Goal: Book appointment/travel/reservation

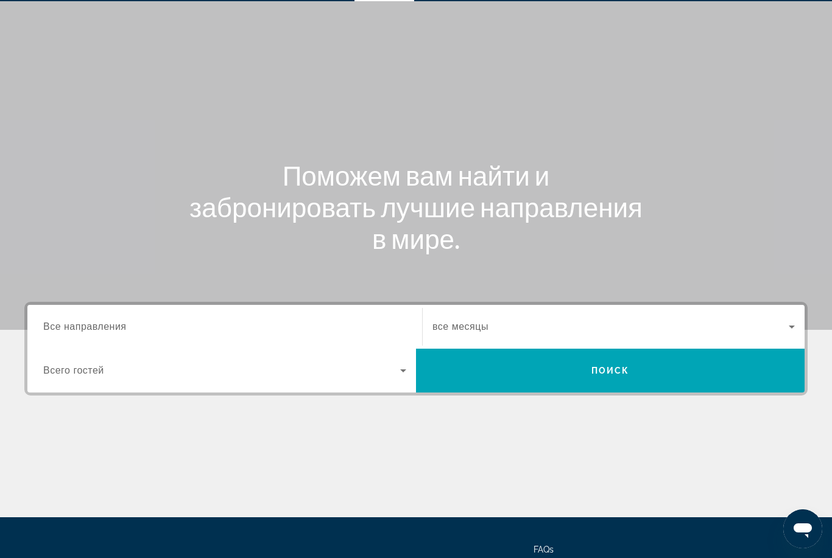
click at [258, 316] on div "Search widget" at bounding box center [224, 327] width 363 height 35
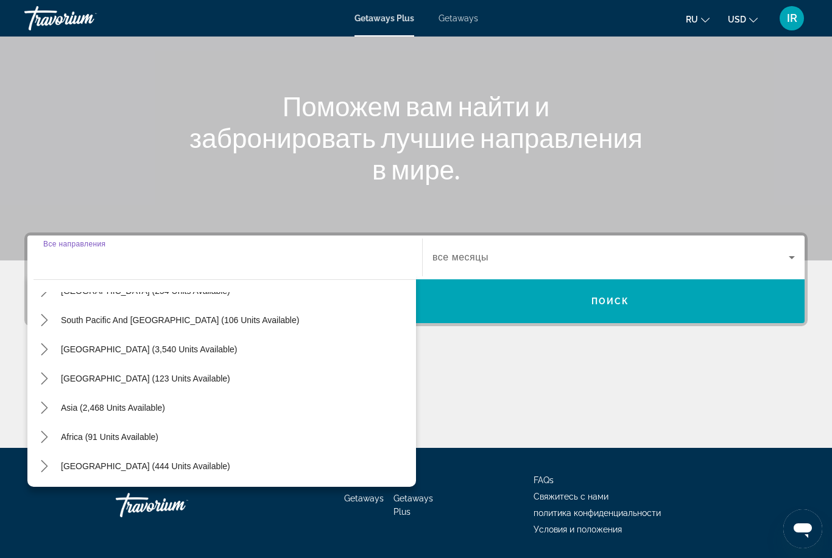
scroll to position [197, 0]
click at [157, 412] on span "Asia (2,468 units available)" at bounding box center [113, 408] width 104 height 10
type input "**********"
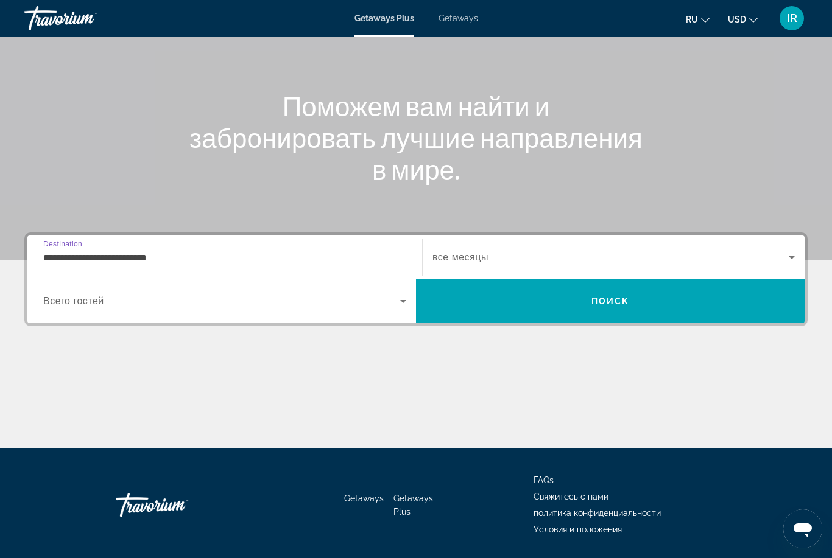
click at [355, 299] on span "Search widget" at bounding box center [221, 301] width 357 height 15
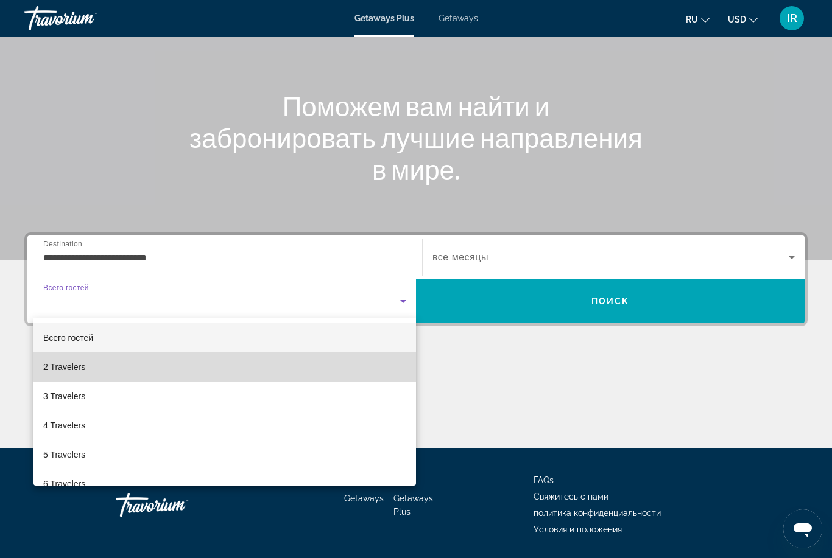
click at [244, 365] on mat-option "2 Travelers" at bounding box center [224, 367] width 382 height 29
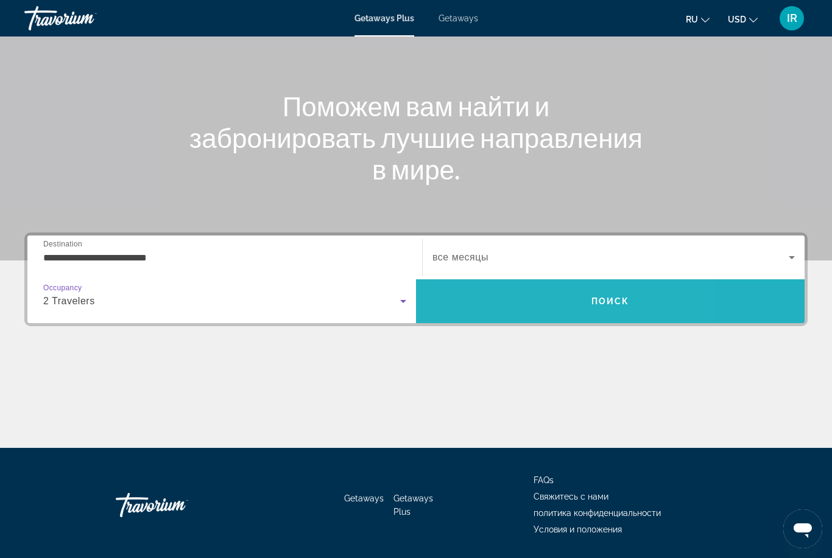
click at [528, 302] on span "Search" at bounding box center [610, 301] width 389 height 29
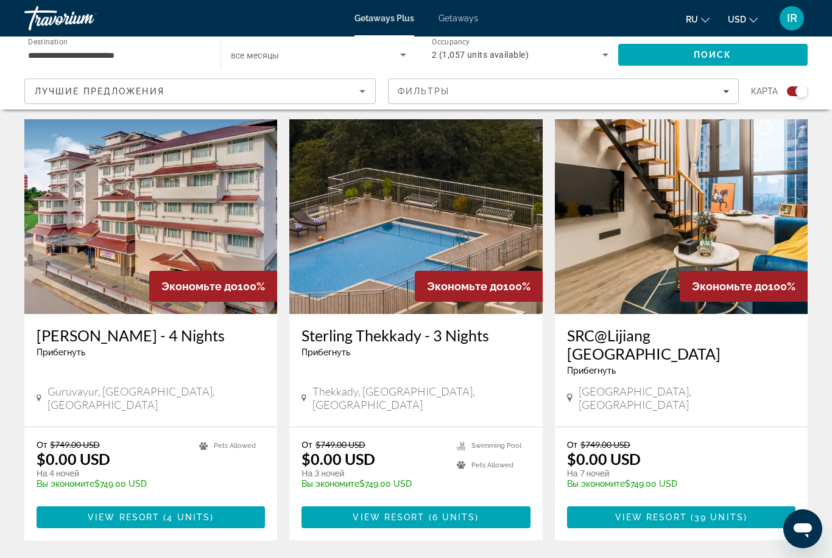
scroll to position [1825, 0]
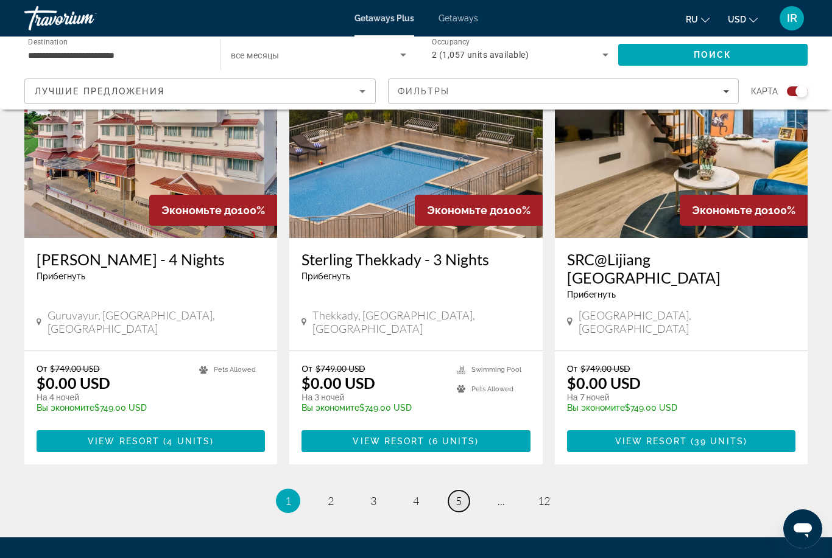
click at [457, 495] on span "5" at bounding box center [459, 501] width 6 height 13
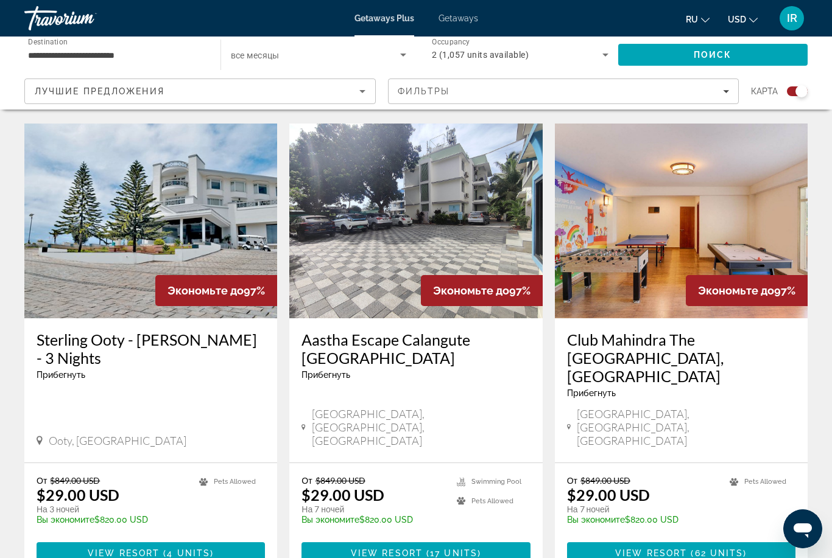
scroll to position [1824, 0]
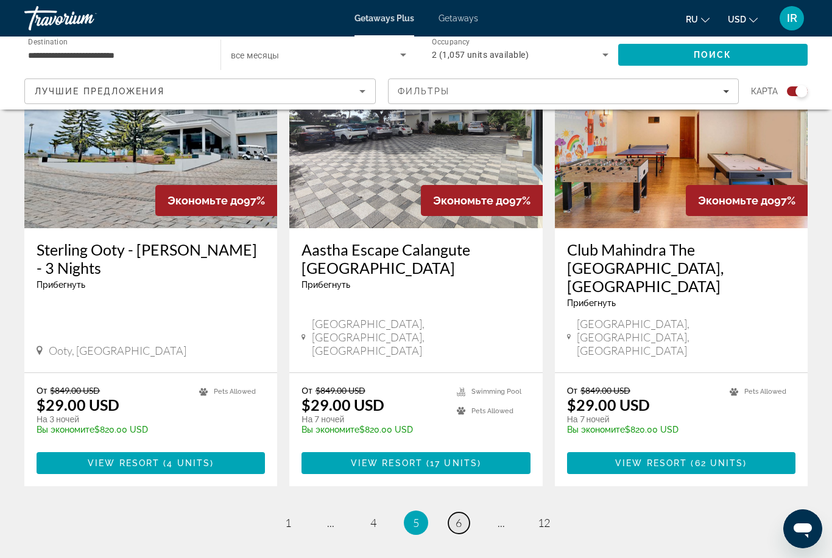
click at [456, 516] on span "6" at bounding box center [459, 522] width 6 height 13
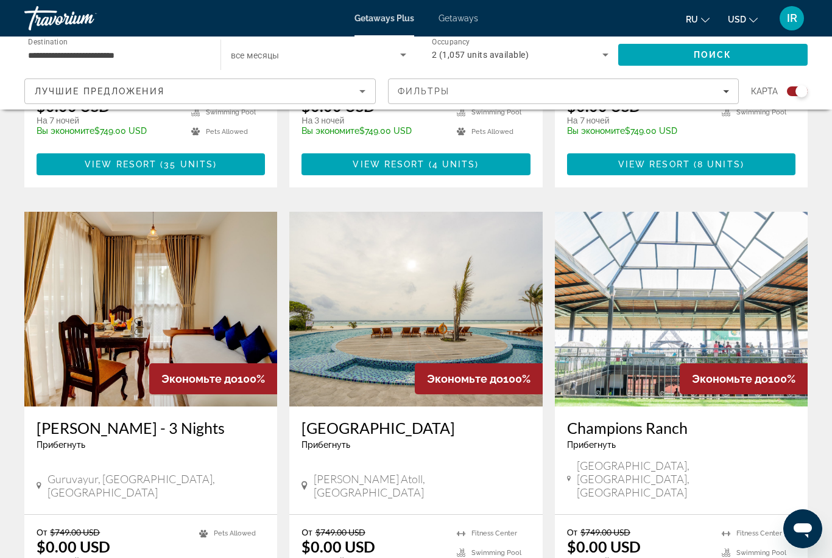
scroll to position [1217, 0]
click at [490, 246] on img "Main content" at bounding box center [415, 310] width 253 height 195
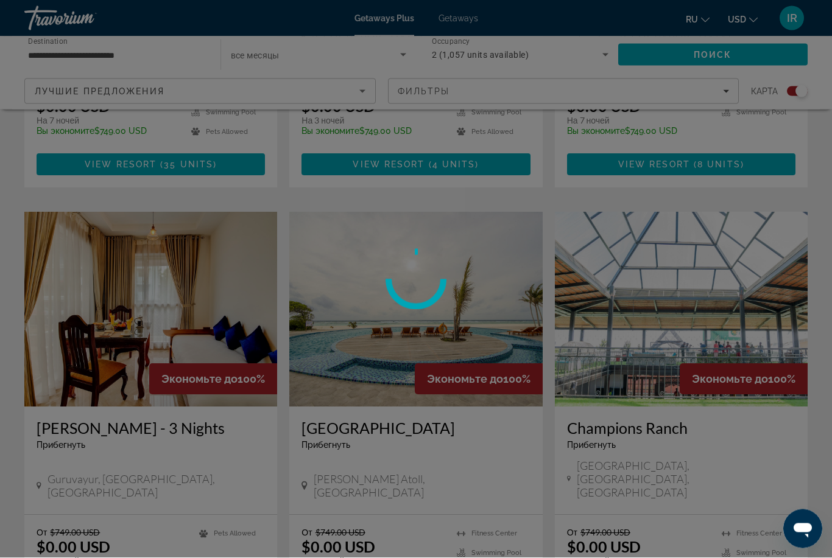
scroll to position [1218, 0]
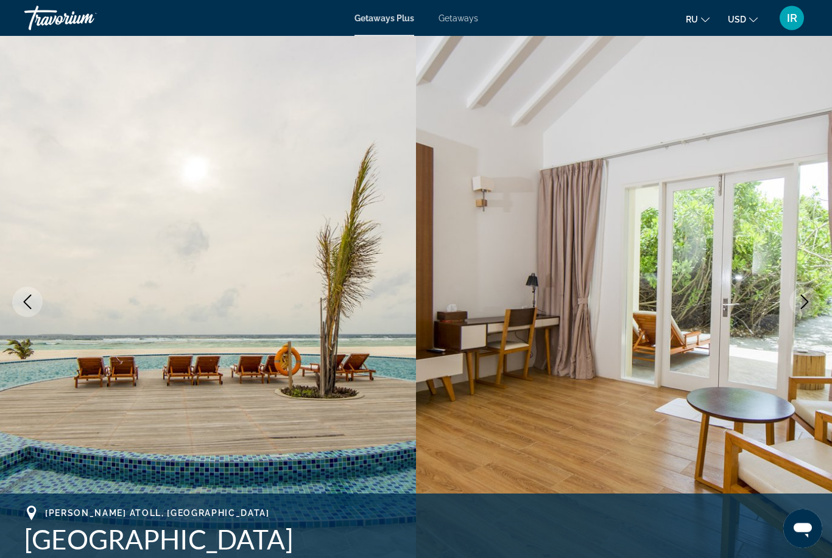
scroll to position [52, 0]
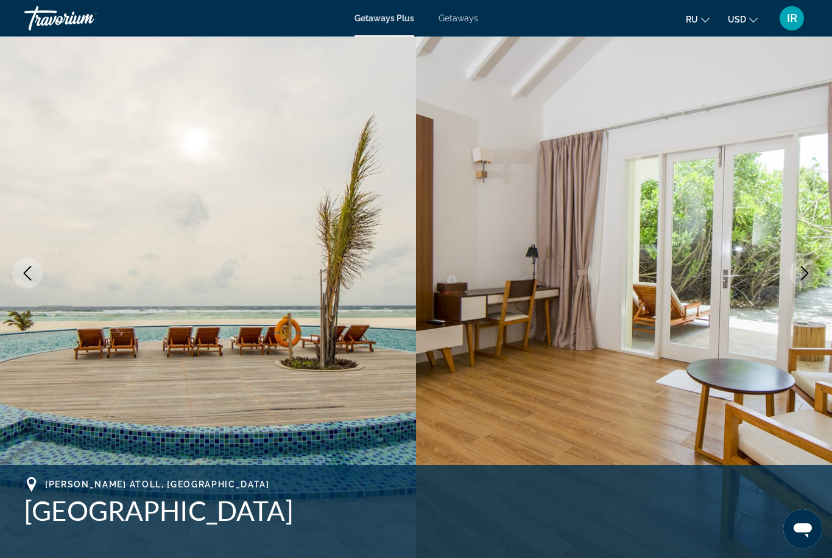
click at [809, 269] on icon "Next image" at bounding box center [804, 273] width 15 height 15
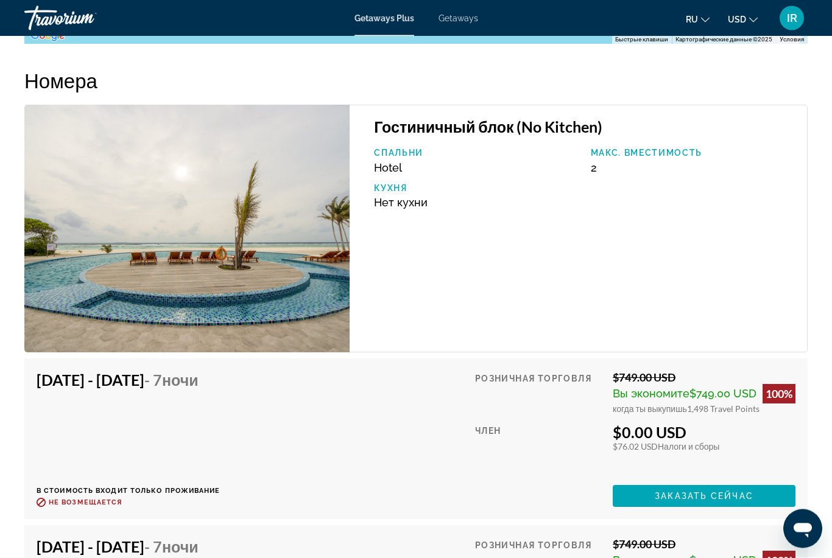
scroll to position [2420, 0]
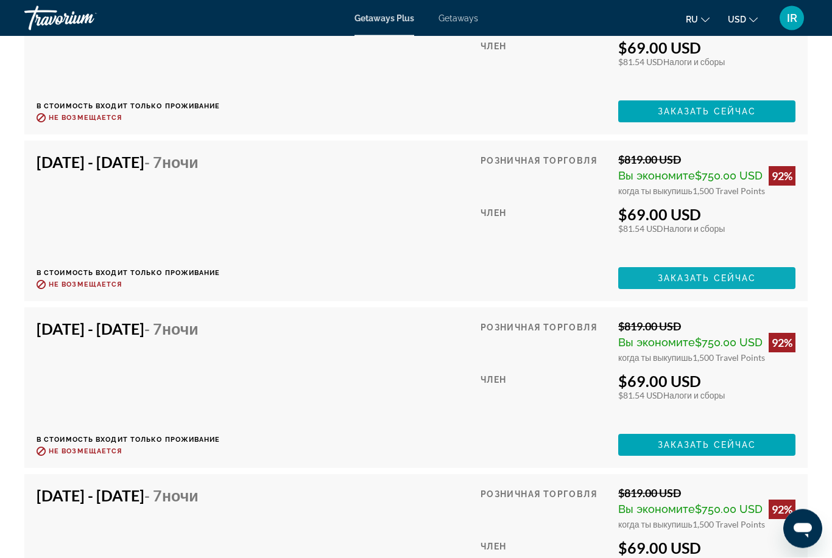
click at [737, 274] on span "Заказать сейчас" at bounding box center [707, 279] width 99 height 10
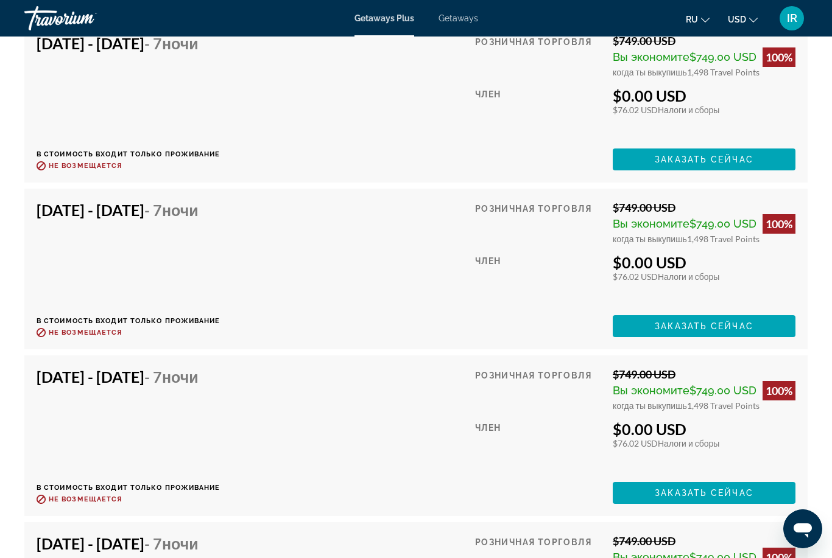
scroll to position [2747, 0]
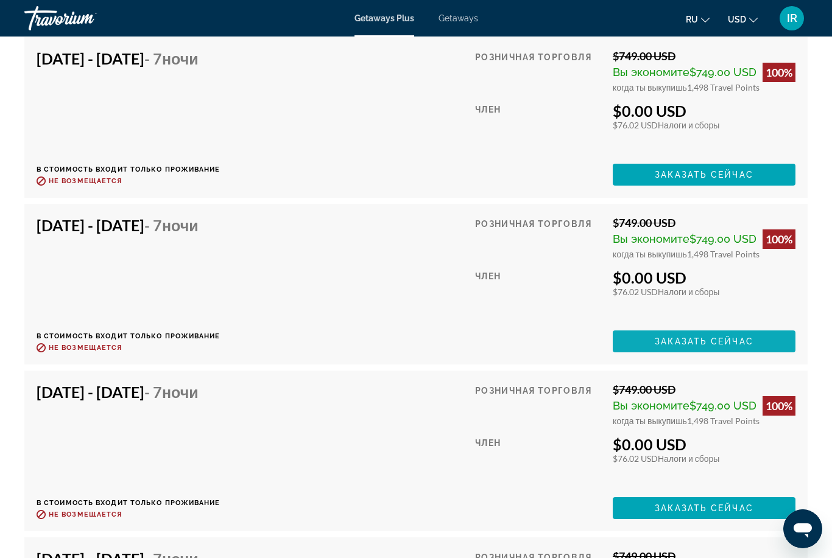
click at [681, 344] on span "Заказать сейчас" at bounding box center [704, 342] width 99 height 10
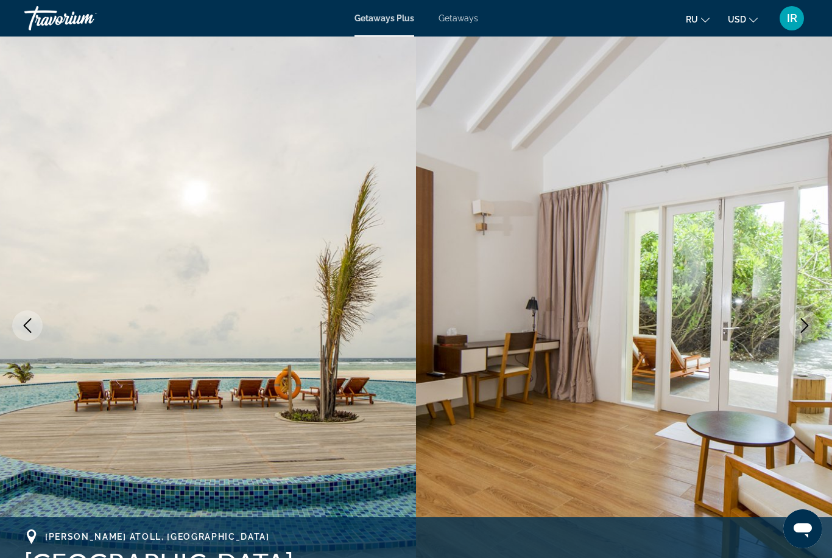
click at [62, 23] on div "Travorium" at bounding box center [85, 18] width 122 height 32
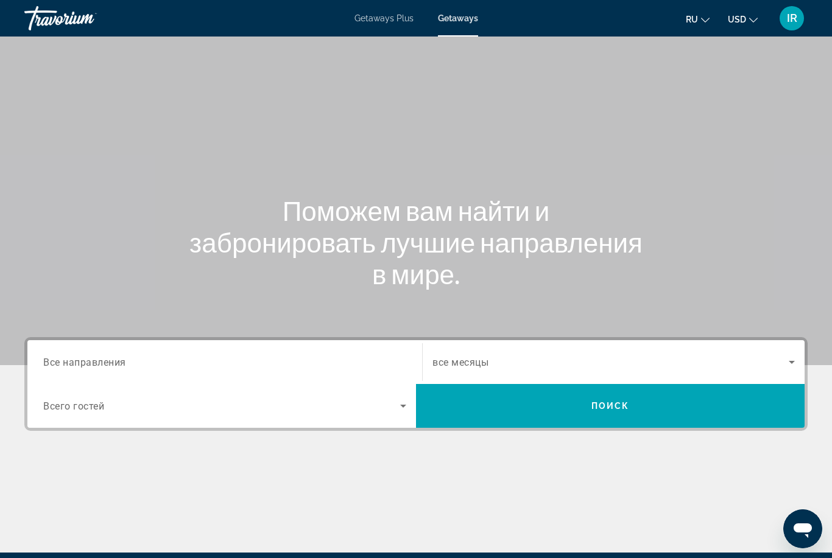
click at [345, 346] on div "Search widget" at bounding box center [224, 362] width 363 height 35
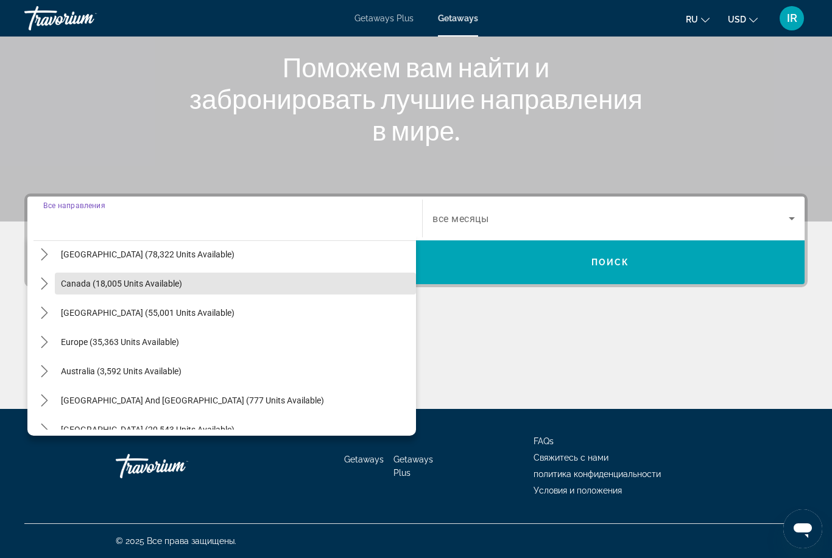
scroll to position [89, 0]
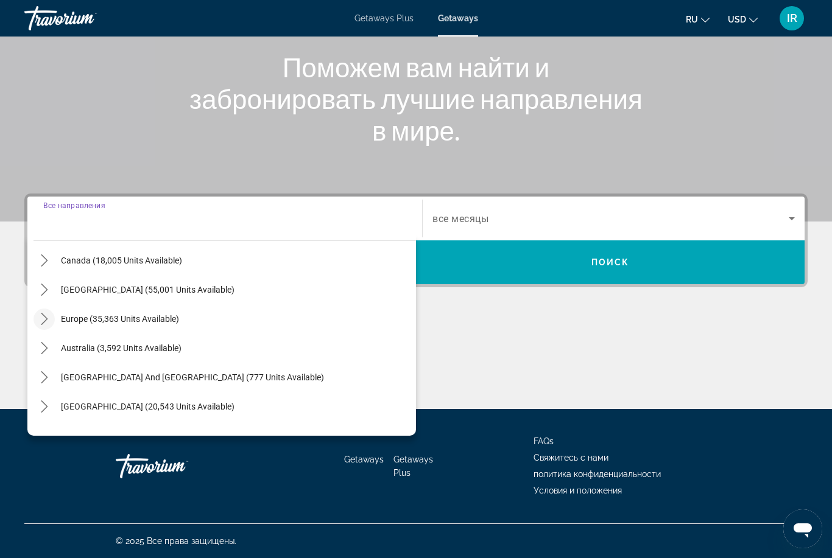
click at [47, 314] on icon "Toggle Europe (35,363 units available) submenu" at bounding box center [44, 319] width 12 height 12
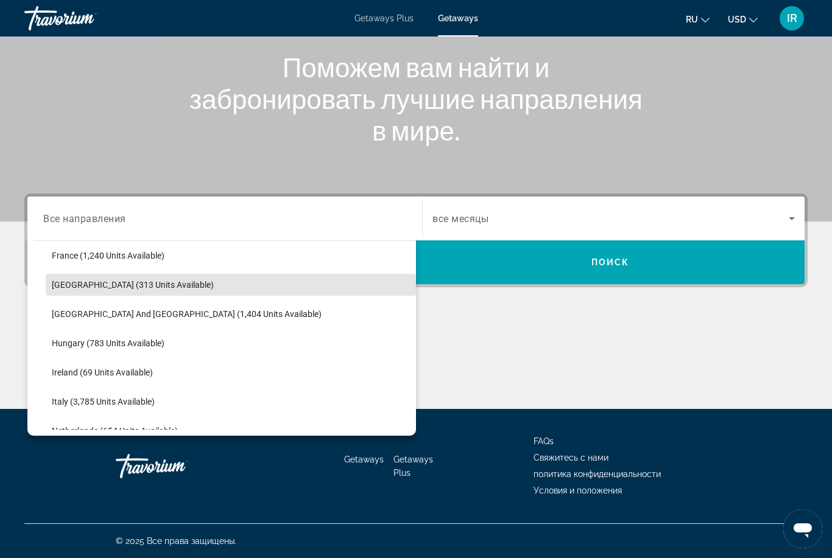
scroll to position [363, 0]
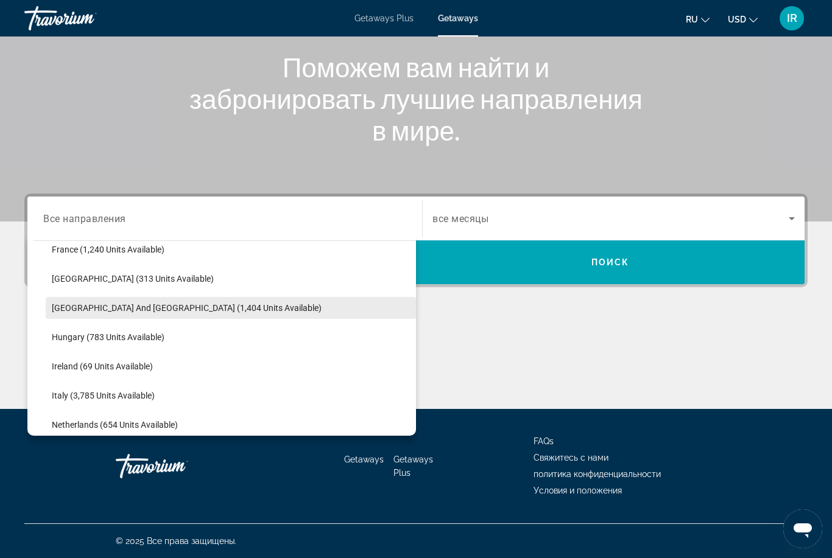
click at [206, 308] on span "[GEOGRAPHIC_DATA] and [GEOGRAPHIC_DATA] (1,404 units available)" at bounding box center [187, 308] width 270 height 10
type input "**********"
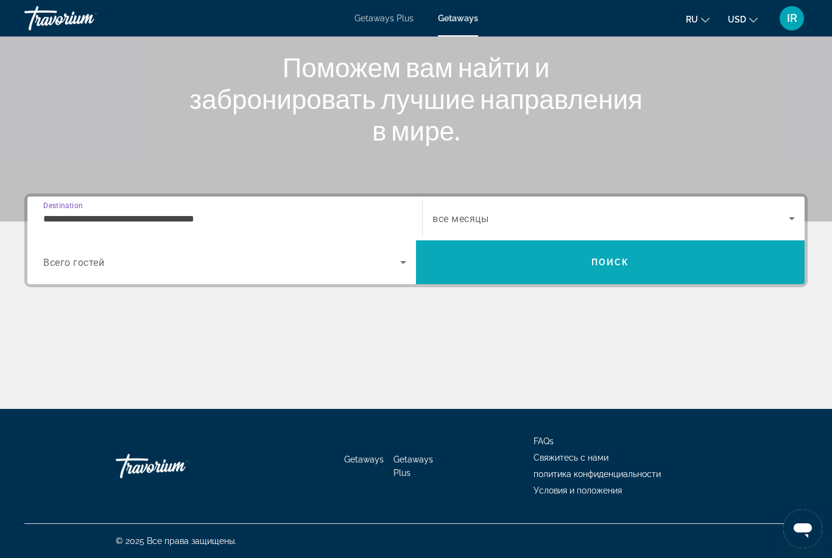
click at [600, 264] on span "Поиск" at bounding box center [610, 263] width 38 height 10
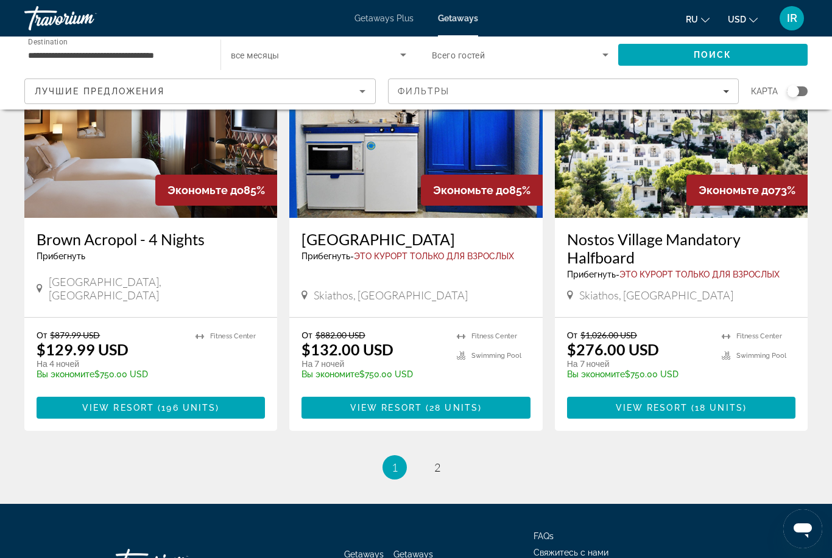
scroll to position [1428, 0]
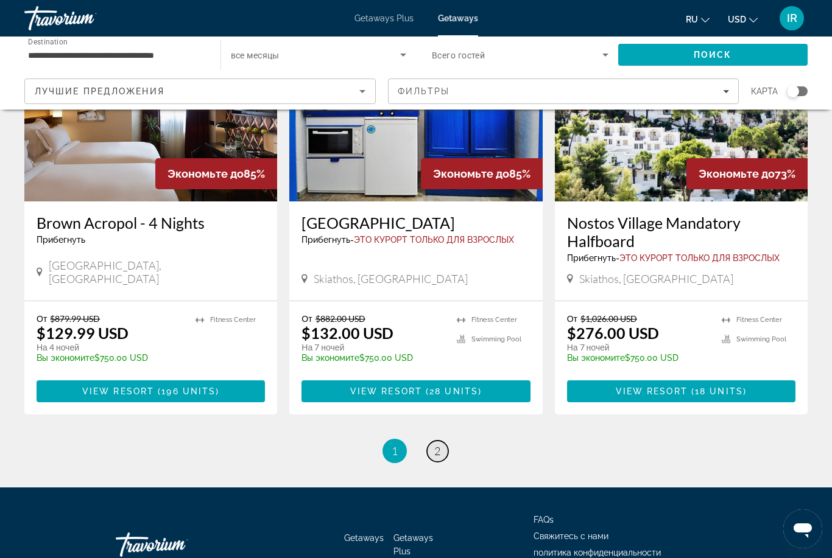
click at [437, 441] on link "page 2" at bounding box center [437, 451] width 21 height 21
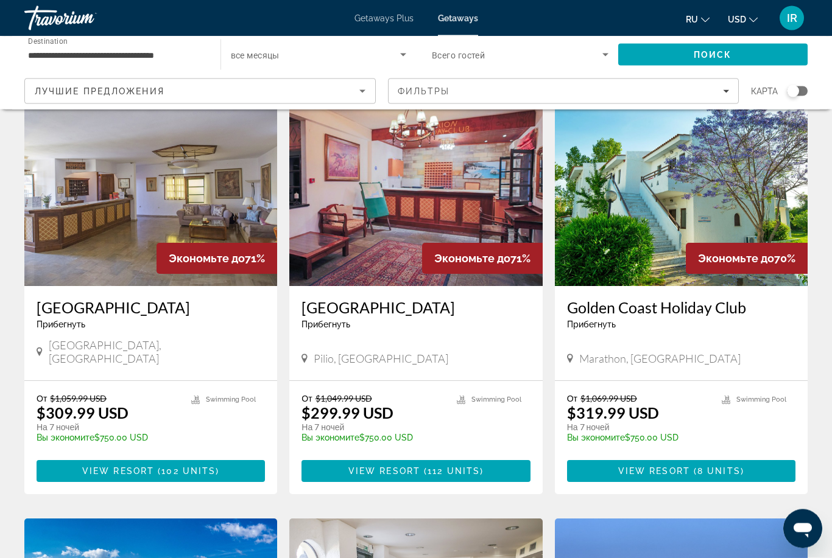
click at [197, 174] on img "Main content" at bounding box center [150, 189] width 253 height 195
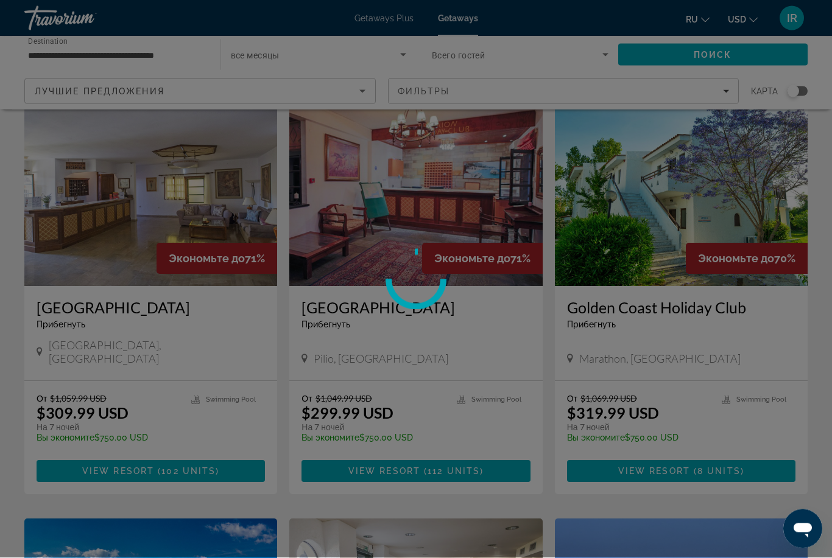
scroll to position [61, 0]
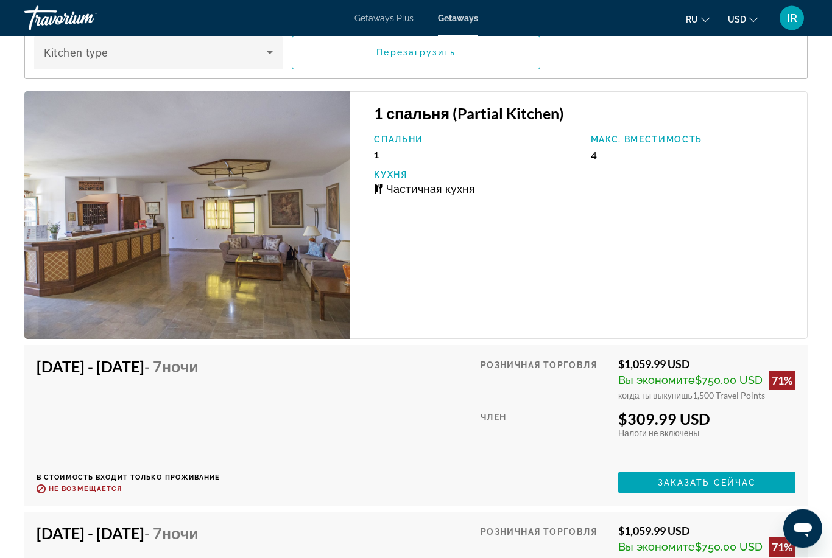
scroll to position [2175, 0]
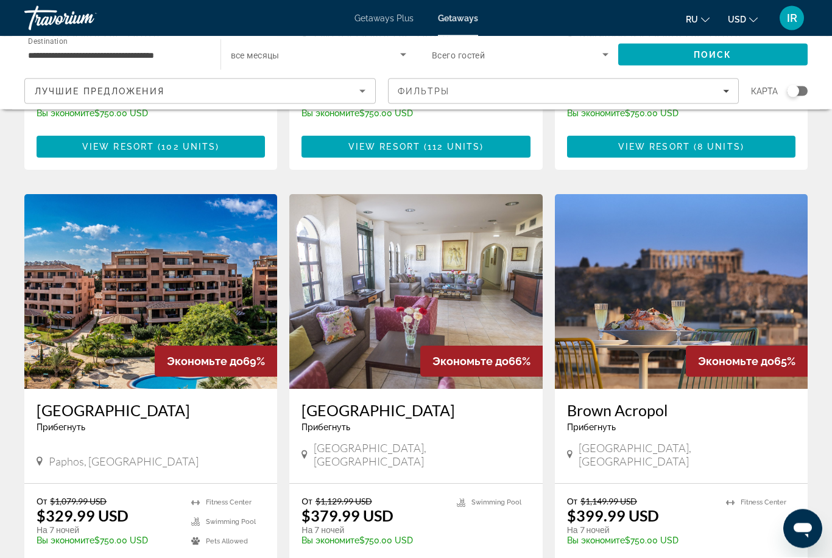
scroll to position [388, 0]
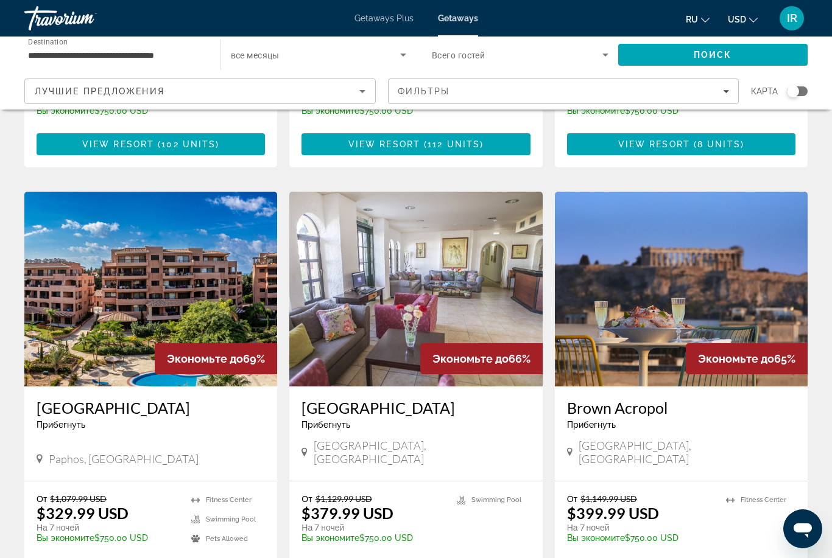
click at [180, 266] on img "Main content" at bounding box center [150, 289] width 253 height 195
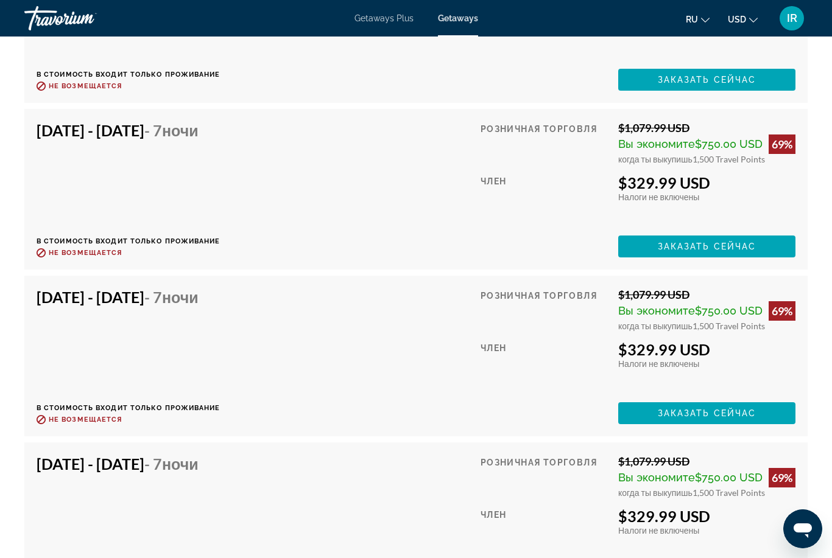
scroll to position [2649, 0]
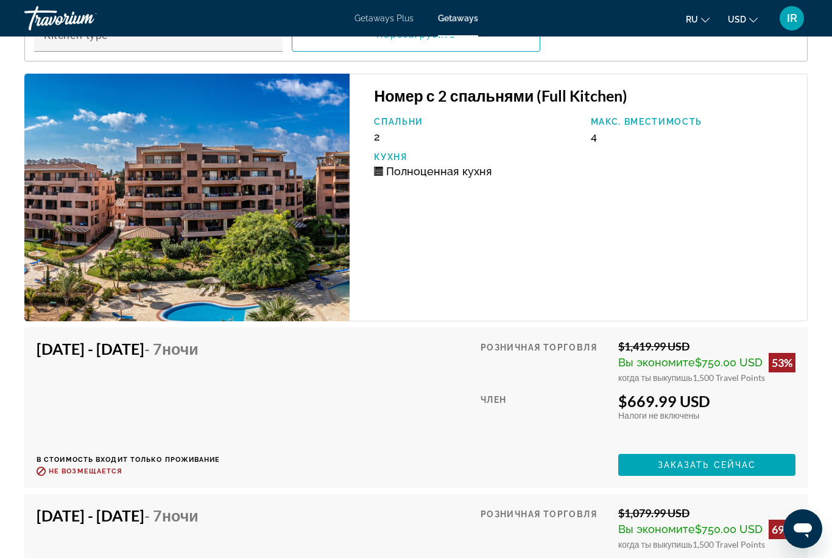
scroll to position [39, 0]
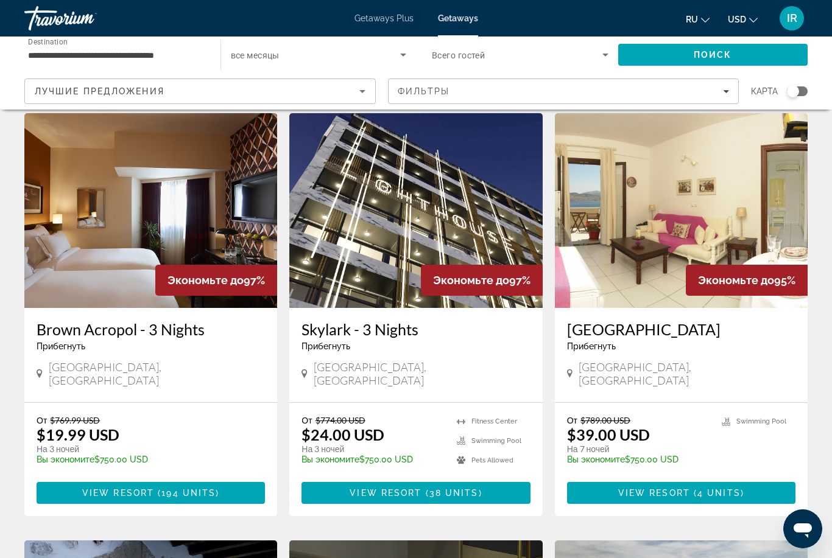
click at [460, 189] on img "Main content" at bounding box center [415, 210] width 253 height 195
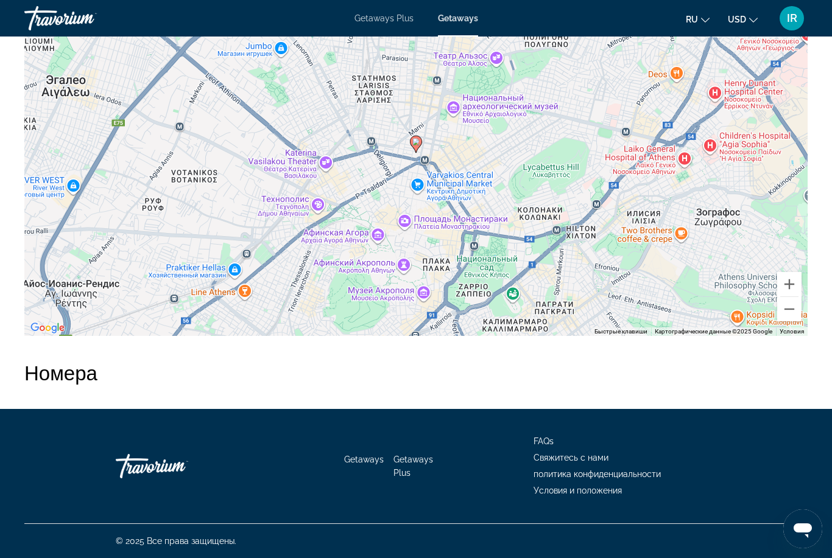
scroll to position [1733, 0]
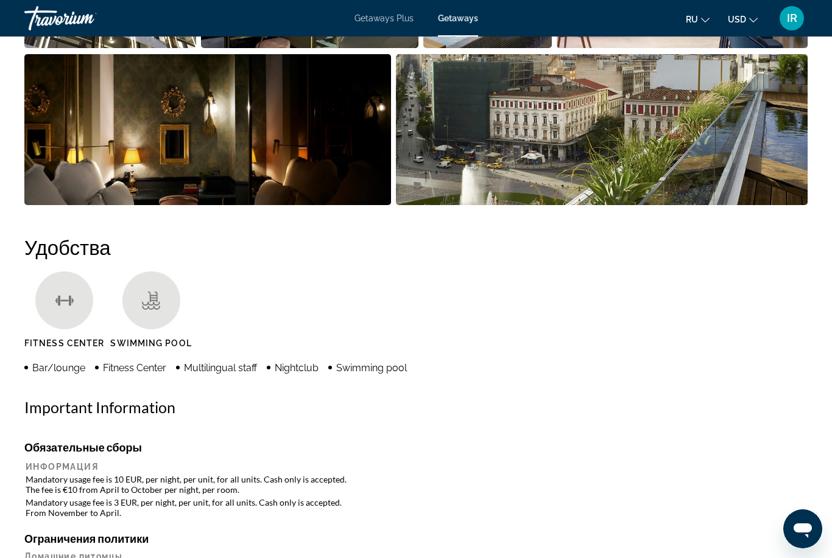
scroll to position [39, 0]
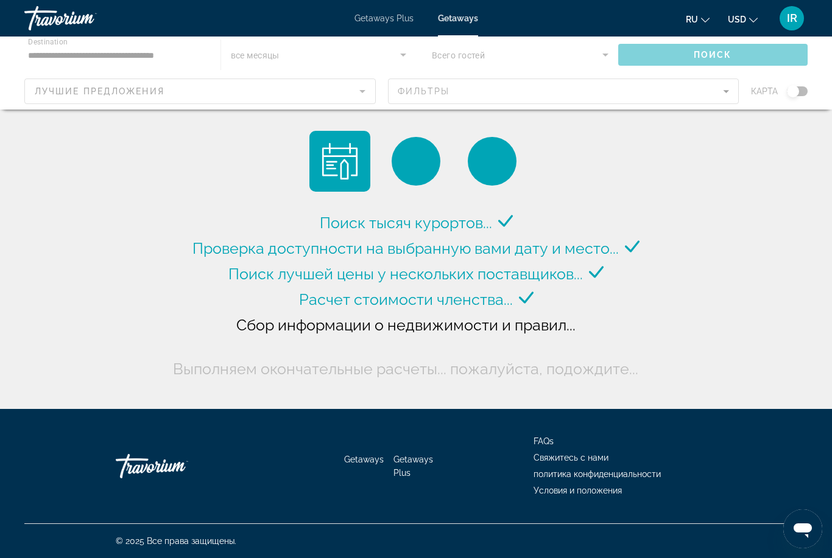
click at [328, 90] on div "Main content" at bounding box center [416, 73] width 832 height 73
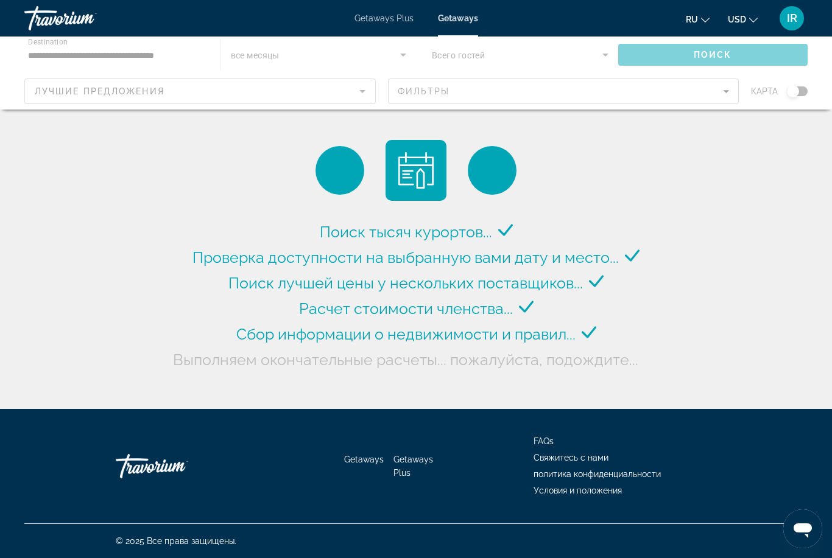
click at [167, 46] on div "Main content" at bounding box center [416, 73] width 832 height 73
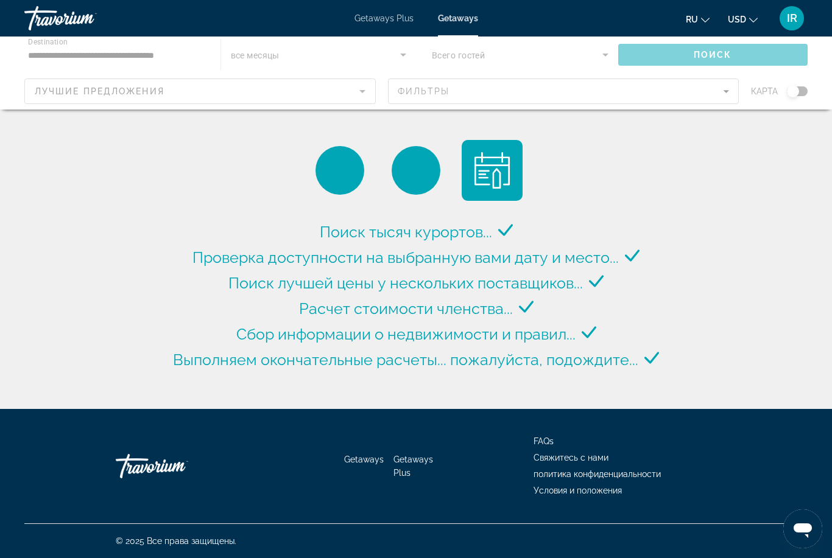
click at [166, 46] on div "Main content" at bounding box center [416, 73] width 832 height 73
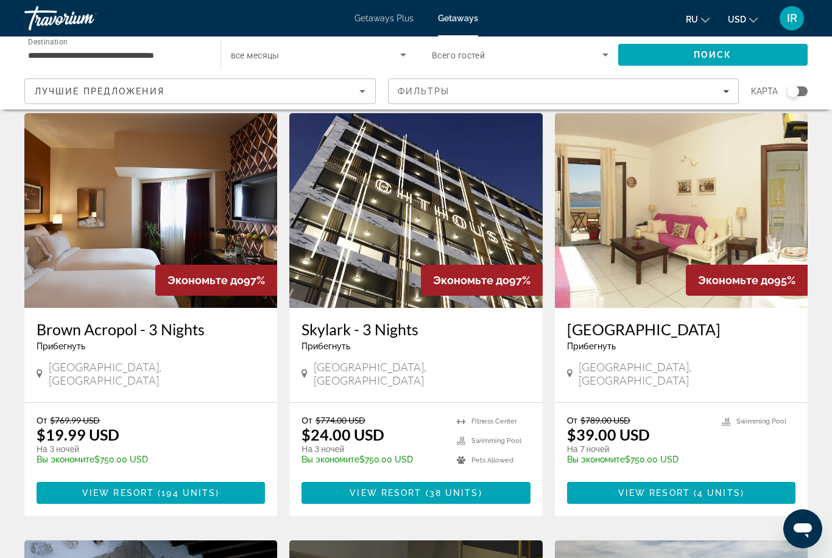
click at [165, 43] on div "**********" at bounding box center [116, 55] width 177 height 35
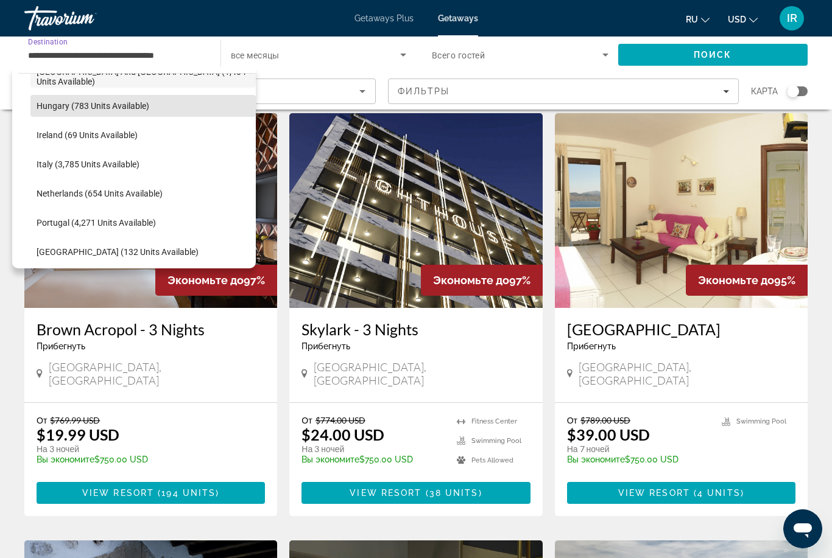
scroll to position [434, 0]
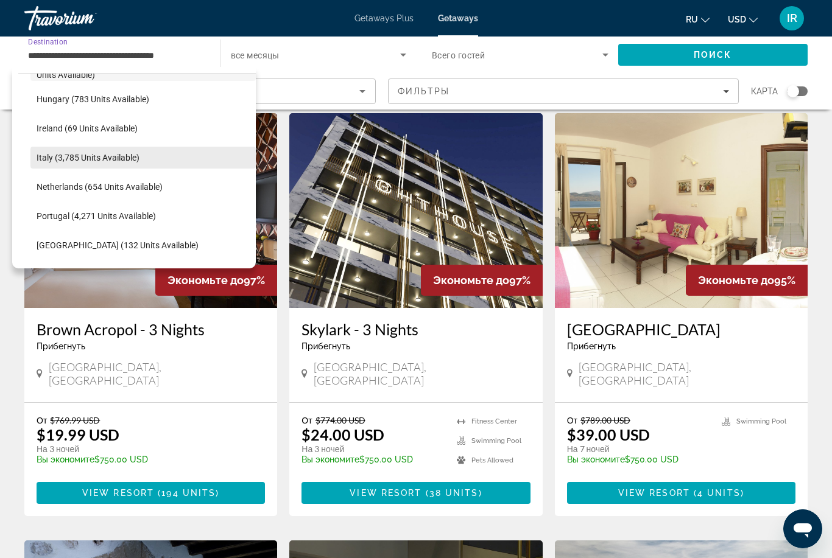
click at [124, 155] on span "Italy (3,785 units available)" at bounding box center [88, 158] width 103 height 10
type input "**********"
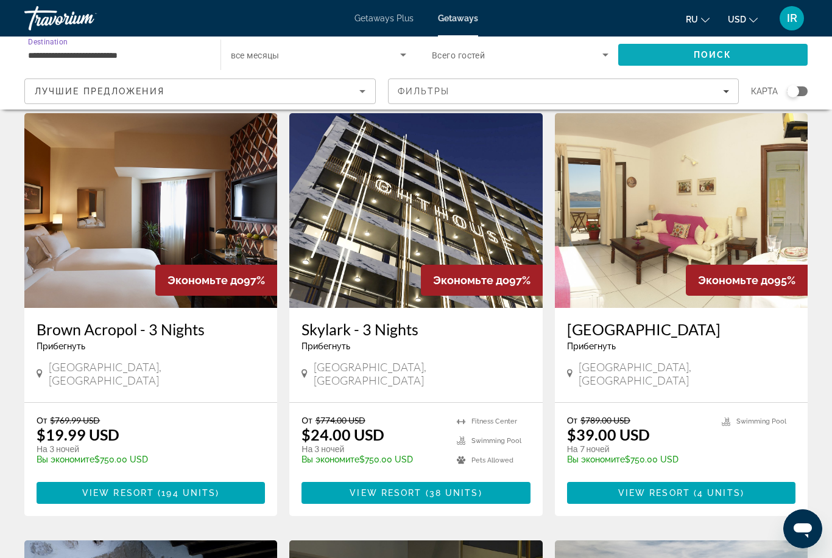
click at [723, 47] on span "Search" at bounding box center [713, 54] width 190 height 29
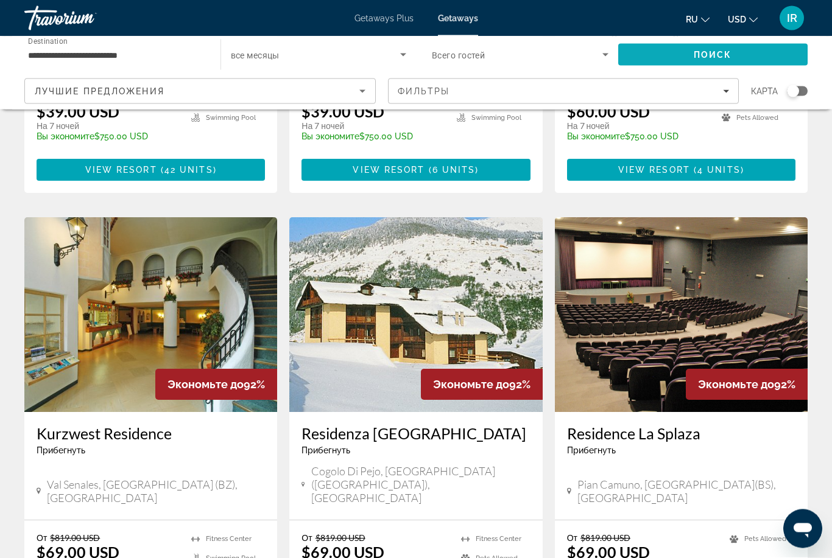
scroll to position [1278, 0]
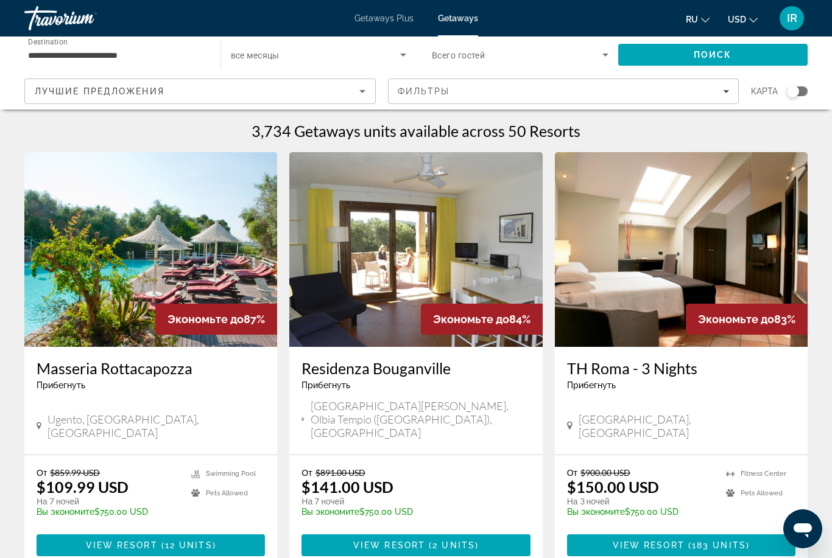
click at [179, 244] on img "Main content" at bounding box center [150, 249] width 253 height 195
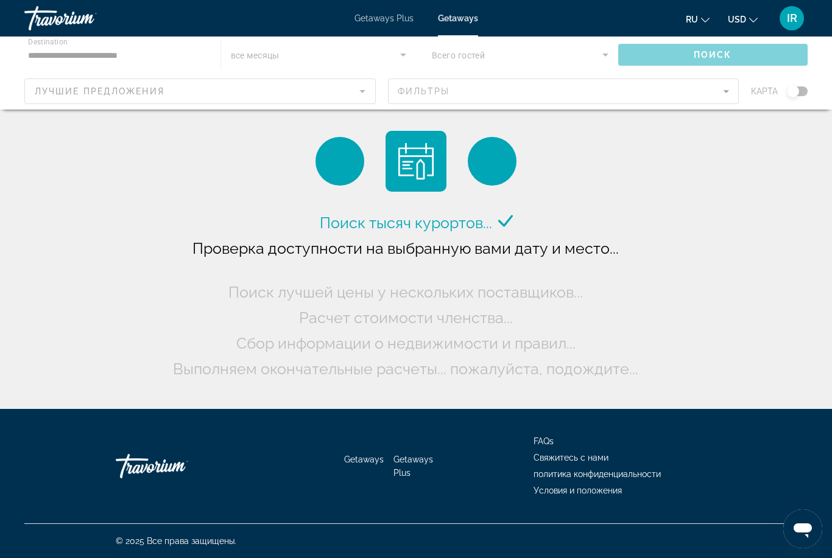
click at [128, 49] on div "Main content" at bounding box center [416, 73] width 832 height 73
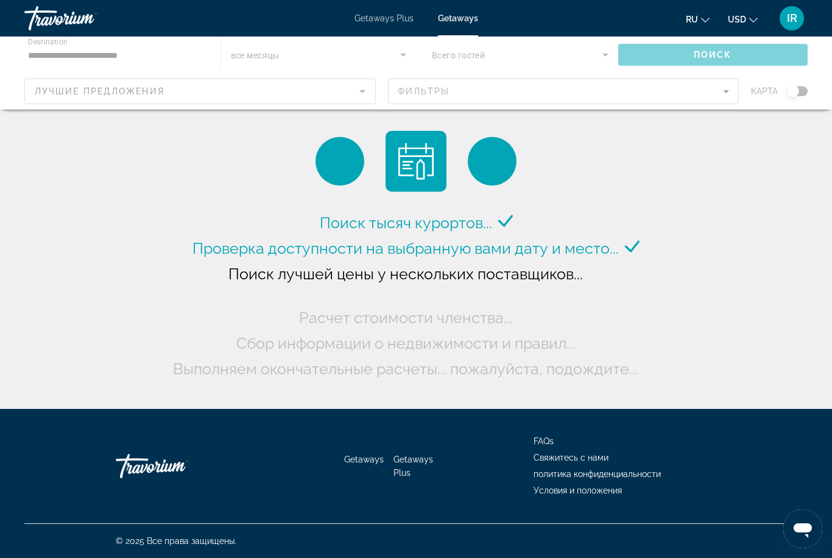
click at [137, 46] on div "Main content" at bounding box center [416, 73] width 832 height 73
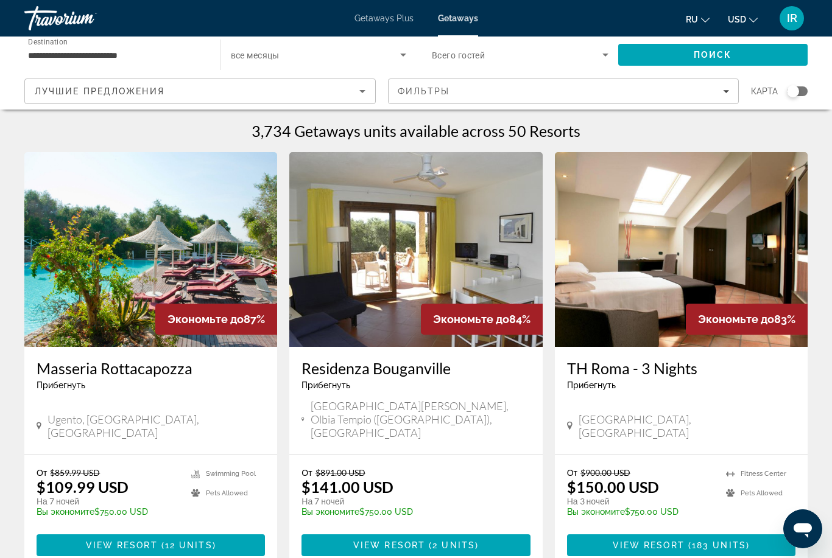
click at [150, 52] on input "**********" at bounding box center [116, 55] width 177 height 15
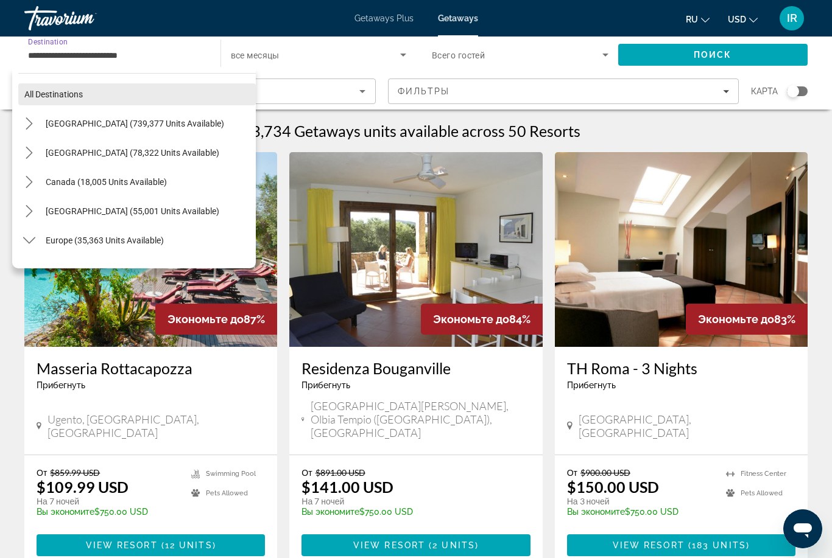
click at [114, 93] on span "Select destination: All destinations" at bounding box center [137, 94] width 238 height 29
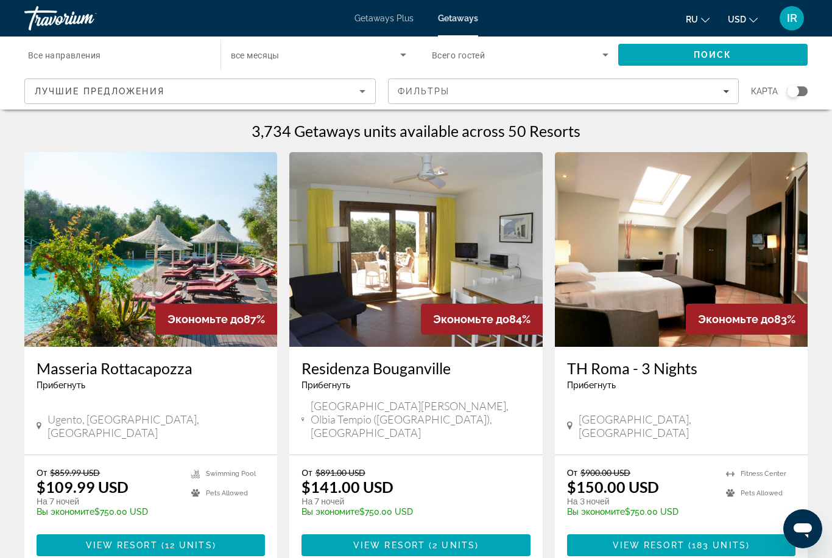
click at [524, 57] on span "Search widget" at bounding box center [517, 55] width 171 height 15
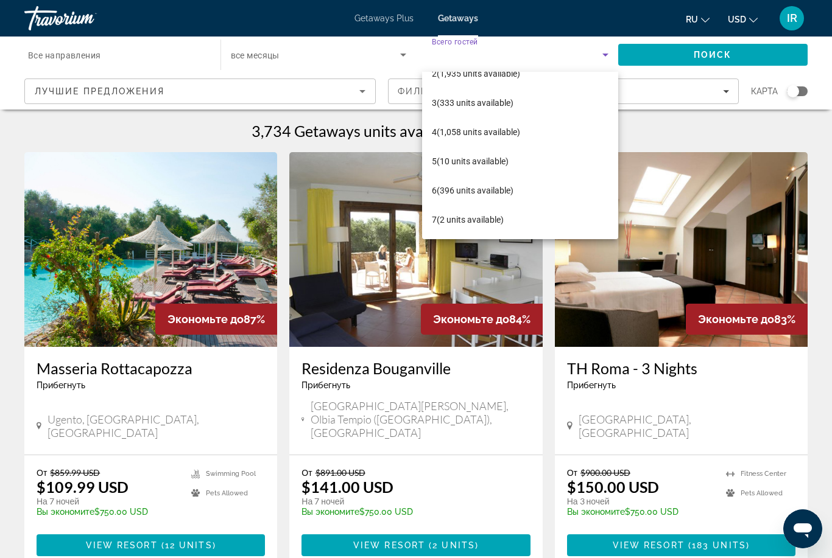
scroll to position [47, 0]
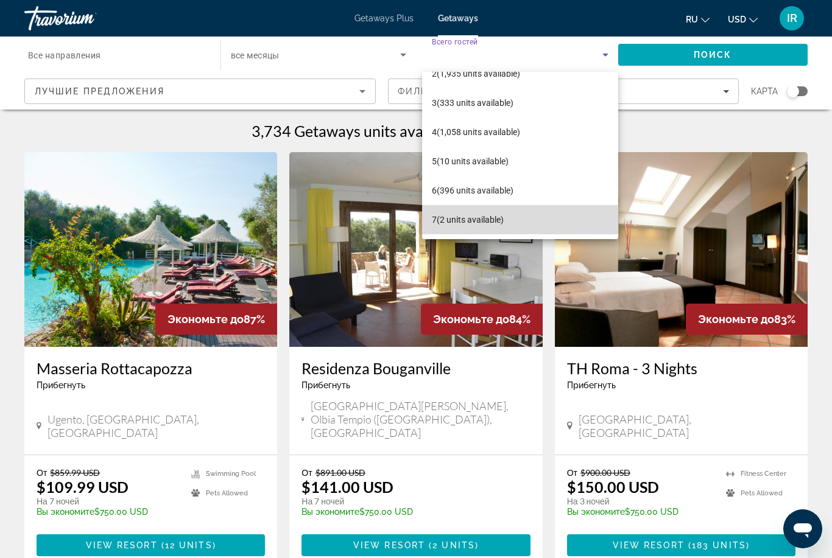
click at [503, 223] on span "7 (2 units available)" at bounding box center [468, 220] width 72 height 15
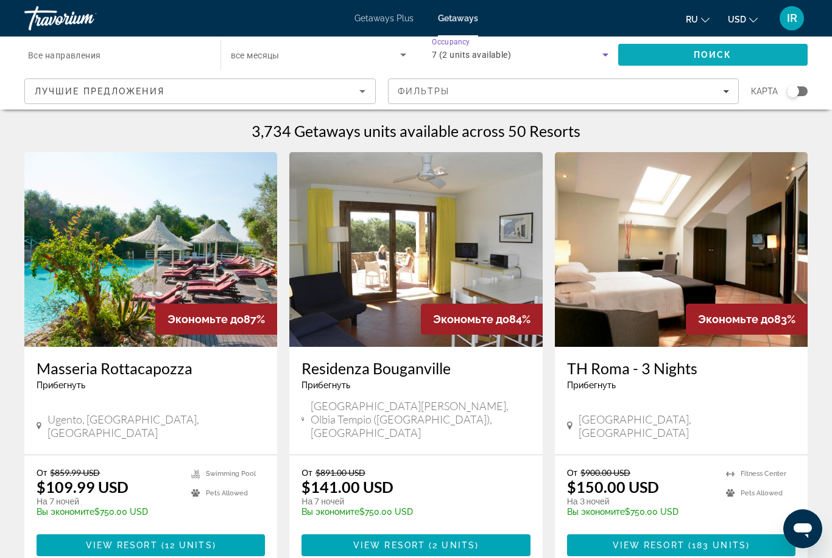
click at [712, 50] on span "Поиск" at bounding box center [713, 55] width 38 height 10
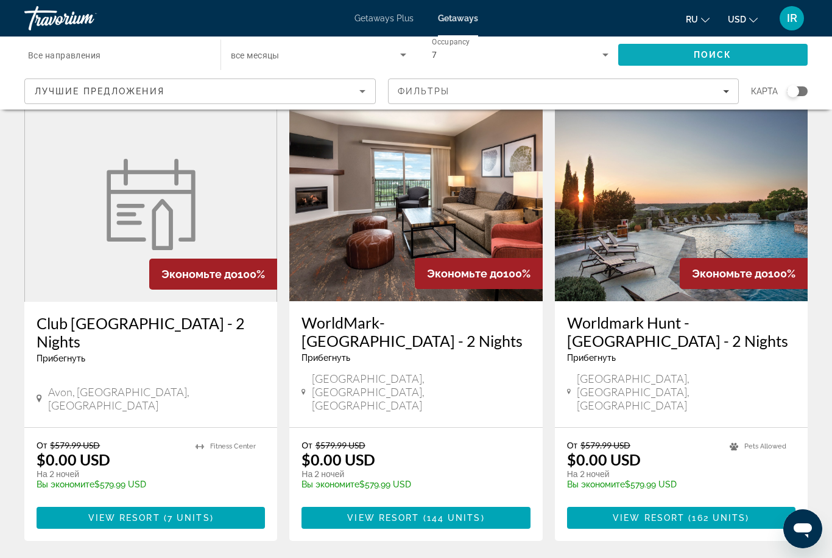
scroll to position [1409, 0]
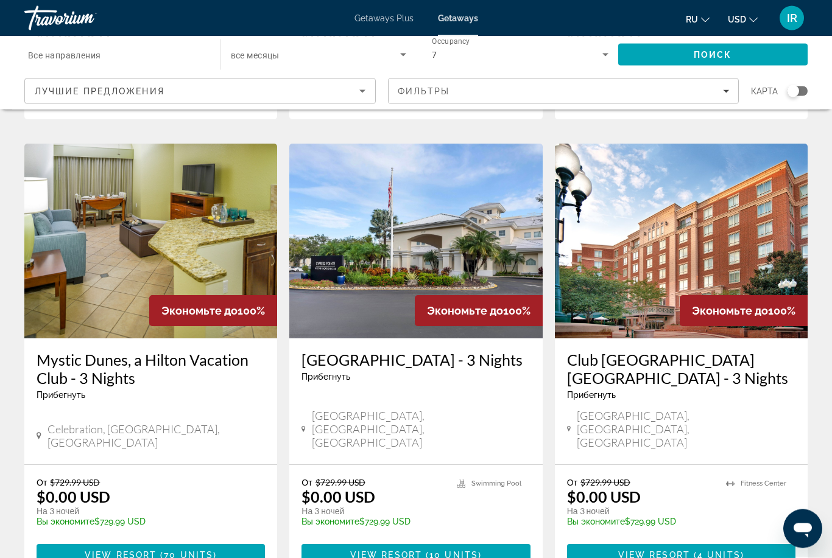
scroll to position [1382, 0]
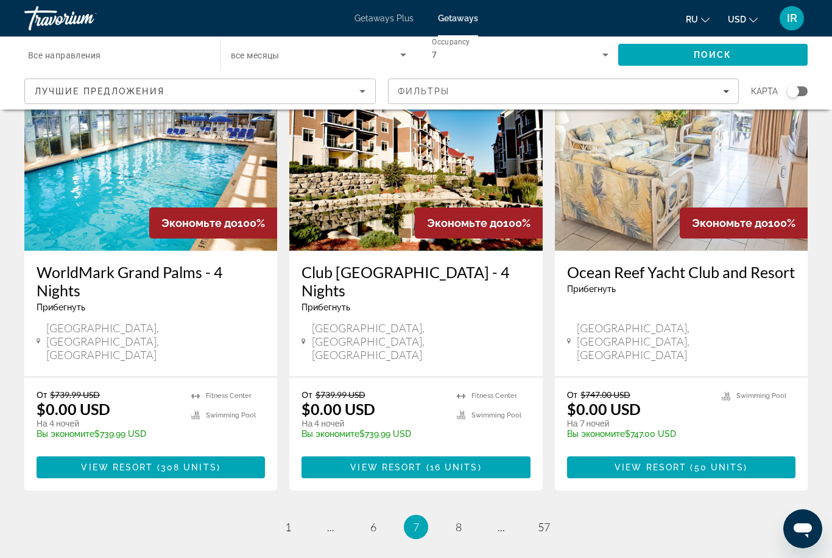
scroll to position [1483, 0]
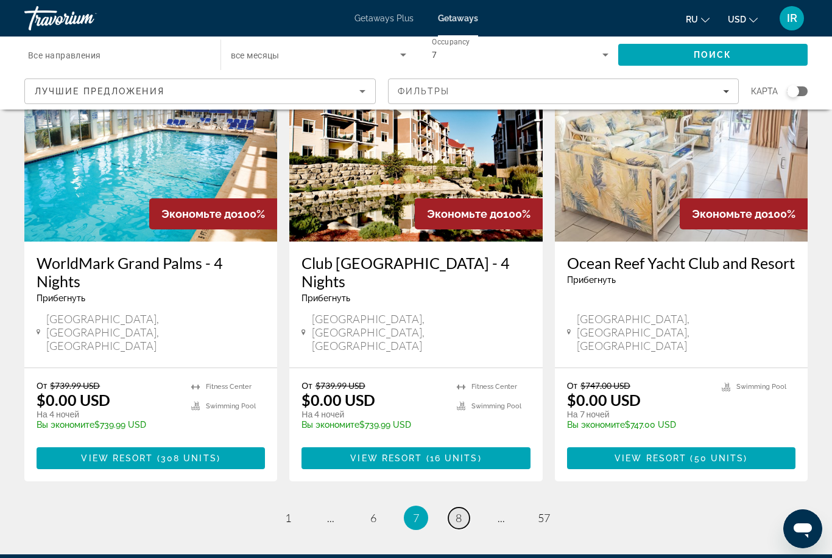
click at [452, 508] on link "page 8" at bounding box center [458, 518] width 21 height 21
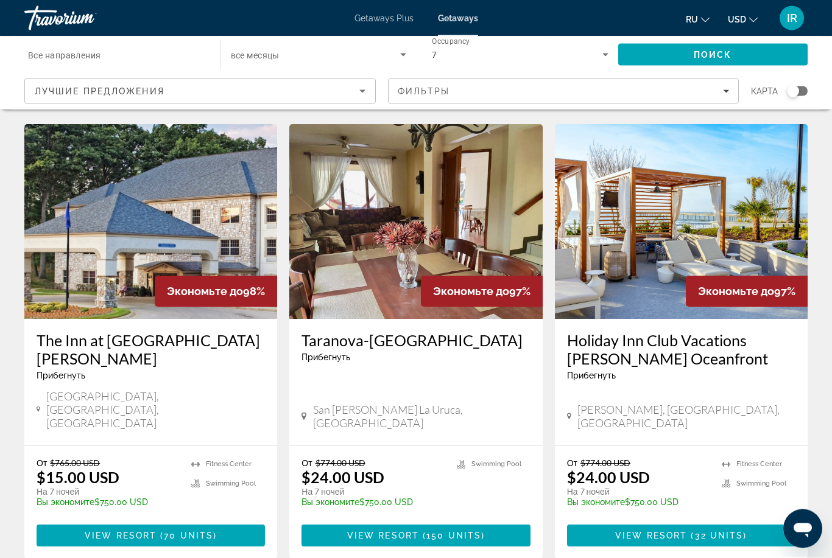
click at [752, 224] on img "Main content" at bounding box center [681, 222] width 253 height 195
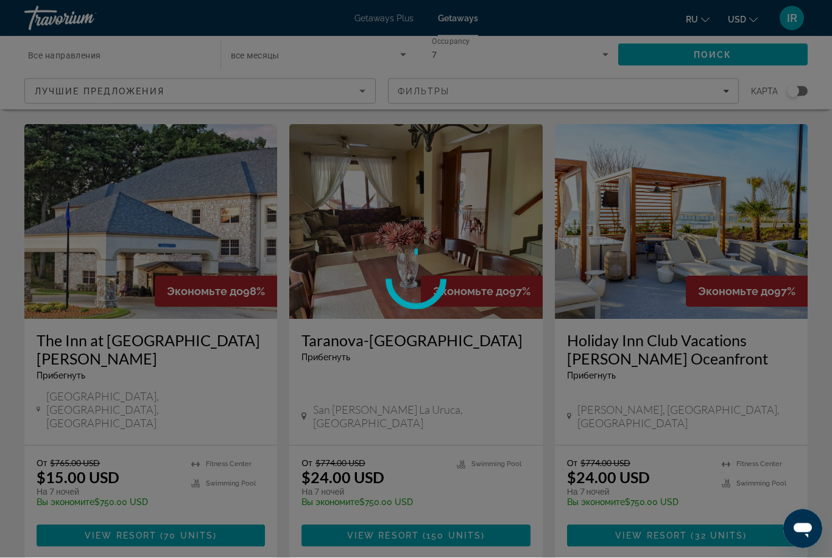
scroll to position [474, 0]
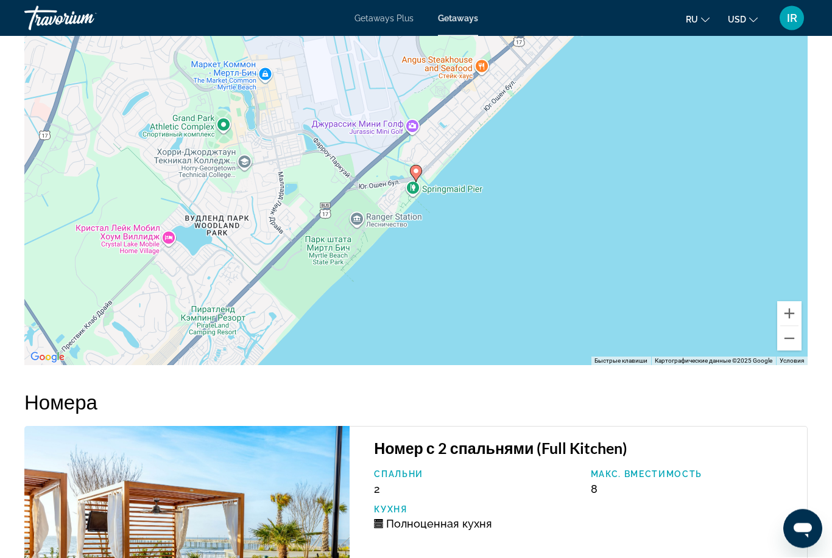
scroll to position [1712, 0]
